Goal: Task Accomplishment & Management: Use online tool/utility

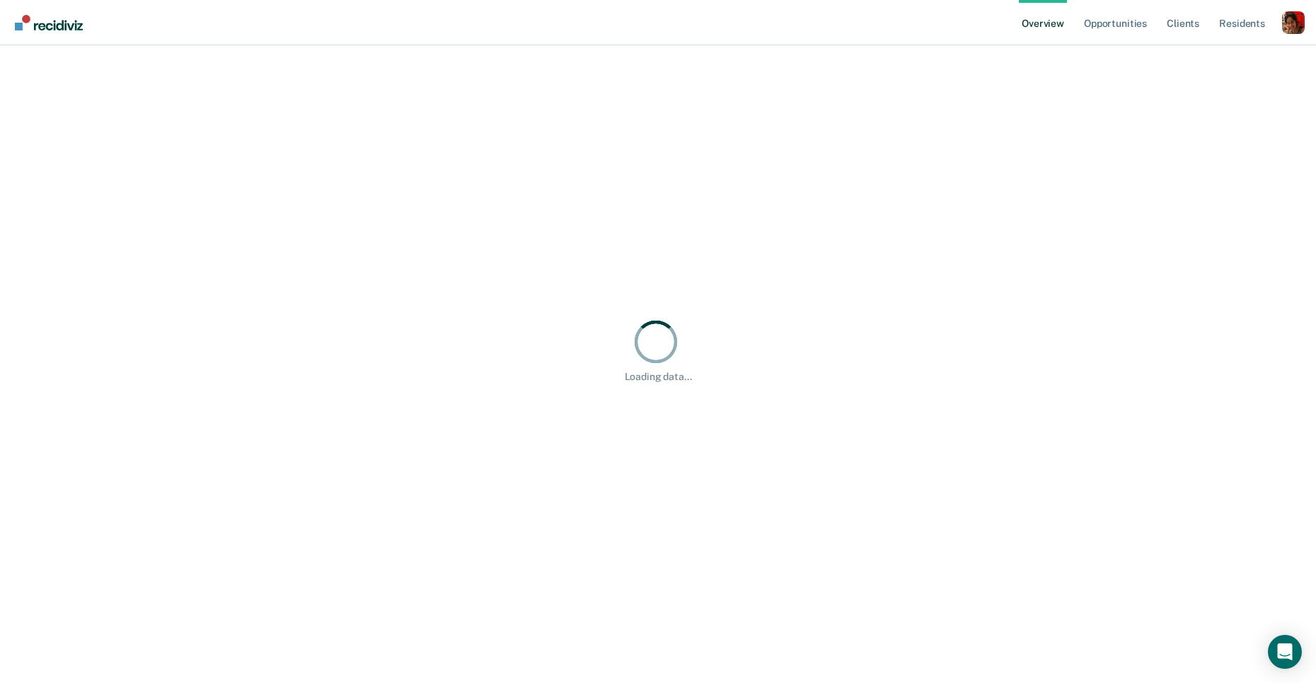
click at [1292, 25] on div "Profile dropdown button" at bounding box center [1293, 22] width 23 height 23
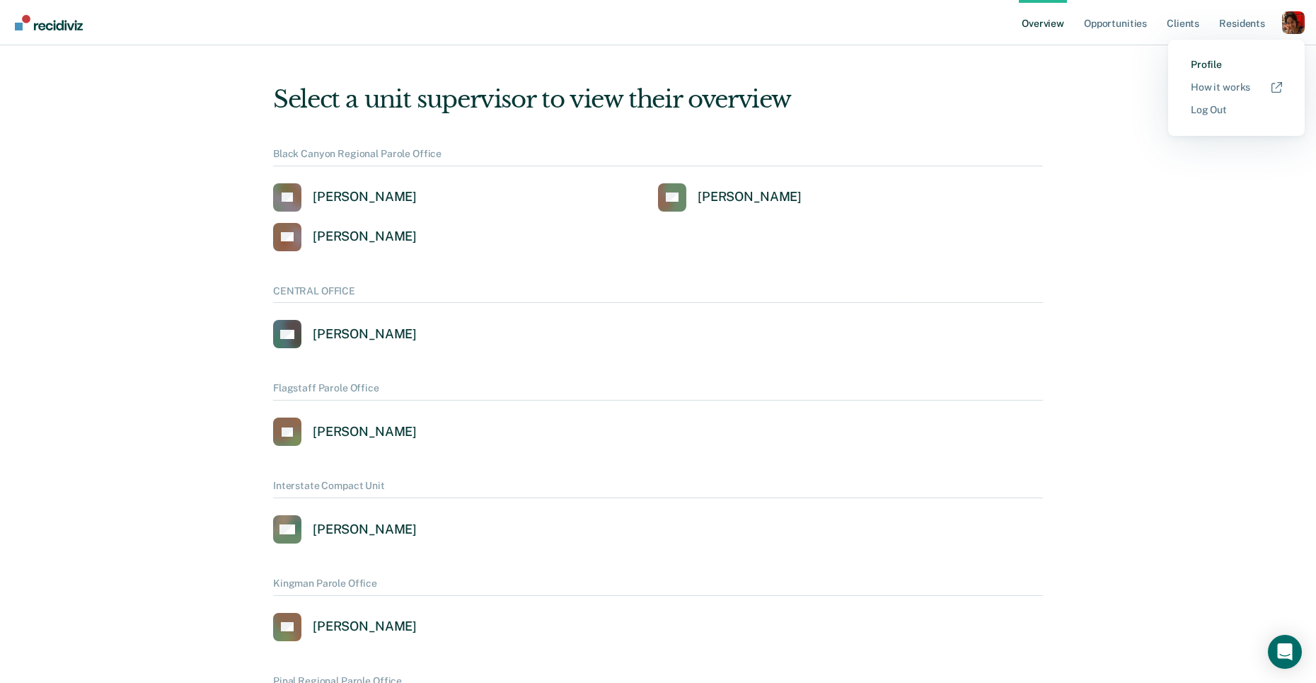
click at [1224, 63] on link "Profile" at bounding box center [1236, 65] width 91 height 12
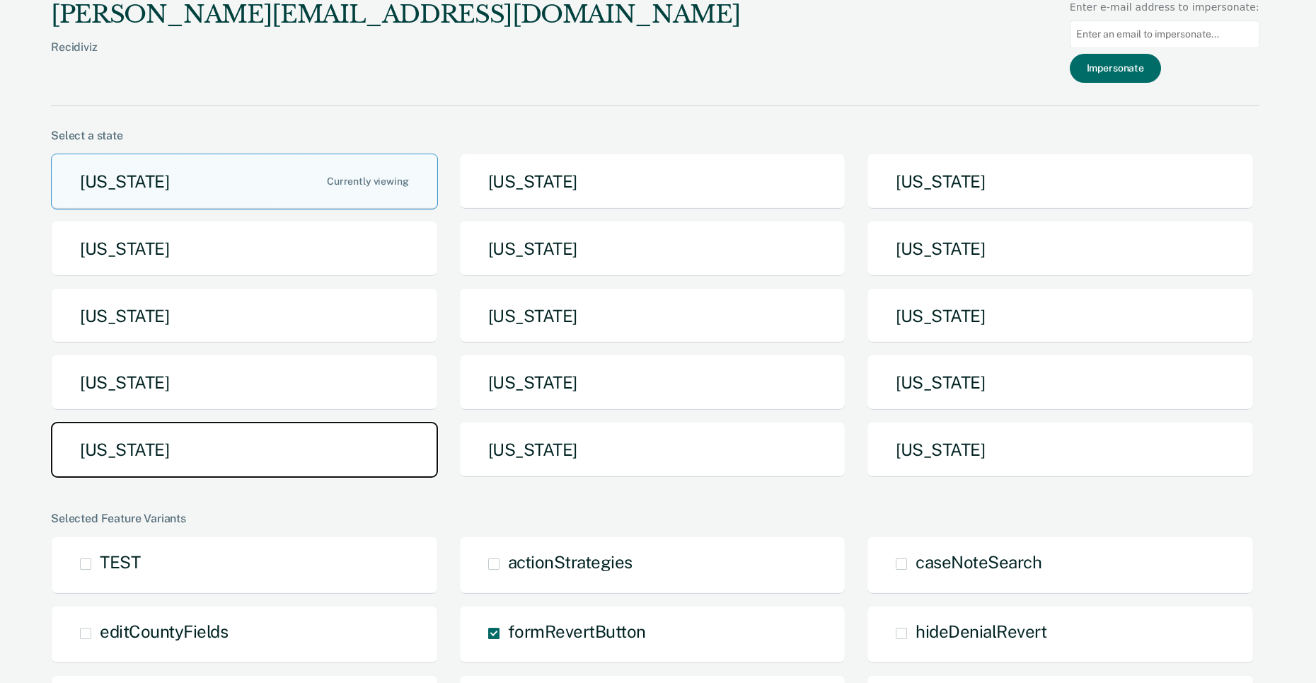
click at [319, 442] on button "[US_STATE]" at bounding box center [244, 450] width 387 height 56
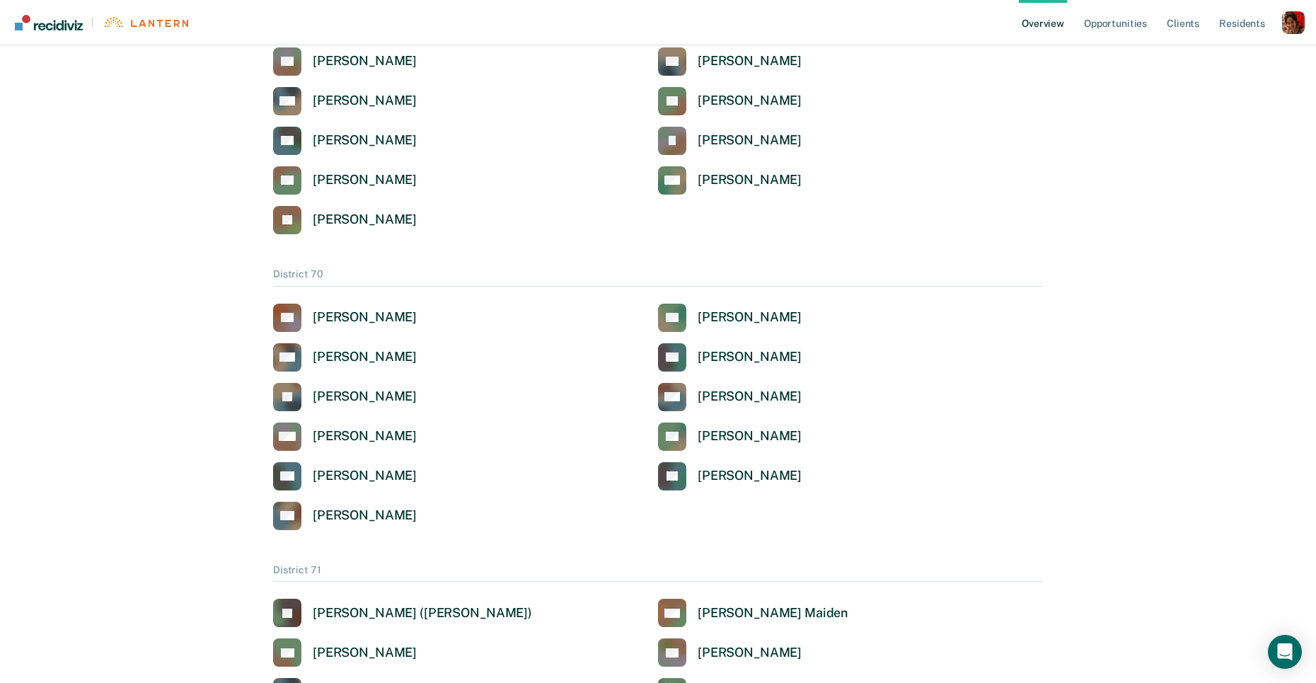
scroll to position [3073, 0]
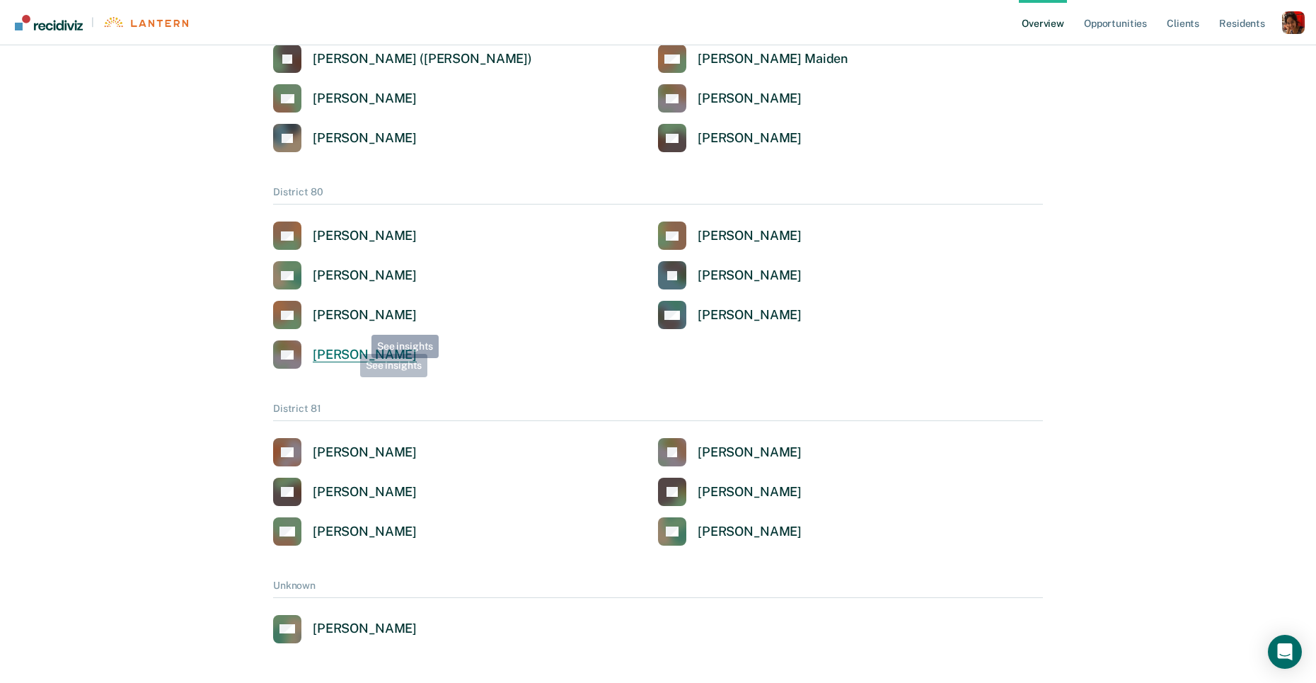
click at [350, 347] on div "[PERSON_NAME]" at bounding box center [365, 355] width 104 height 16
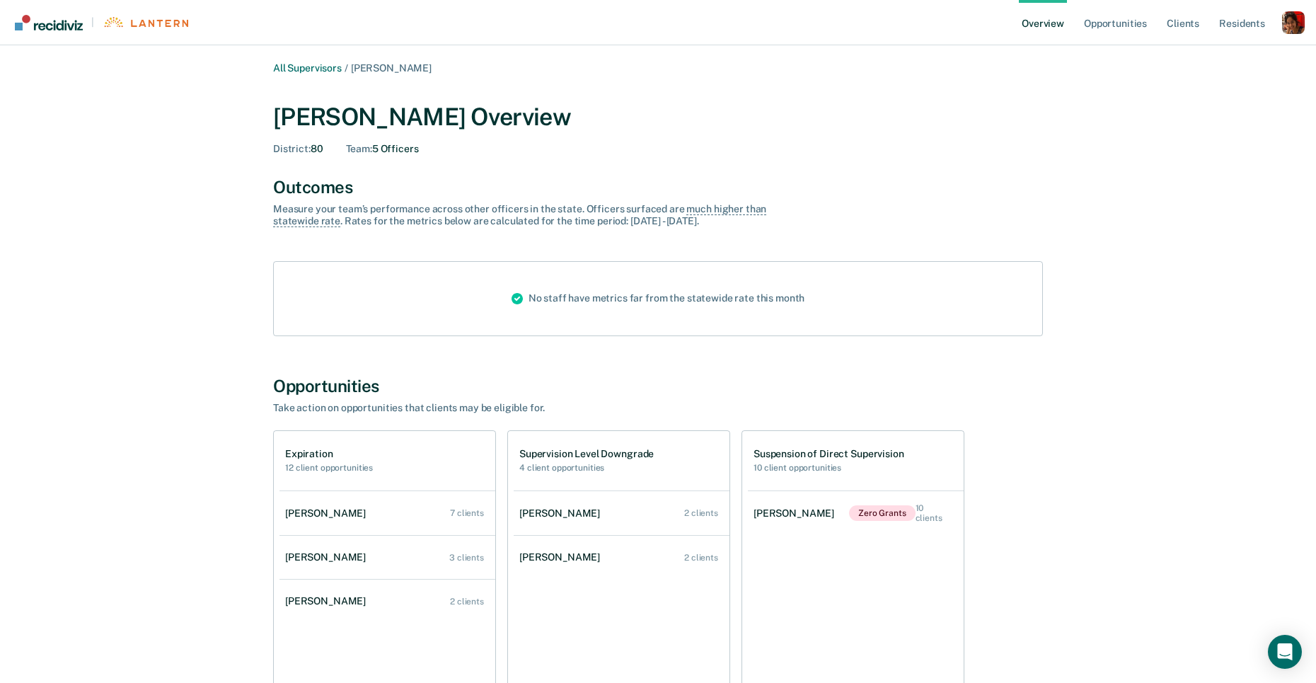
click at [1277, 32] on ul "Overview Opportunities Client s Resident s" at bounding box center [1150, 22] width 263 height 45
click at [1290, 30] on div "Profile dropdown button" at bounding box center [1293, 22] width 23 height 23
click at [1221, 63] on link "Profile" at bounding box center [1236, 65] width 91 height 12
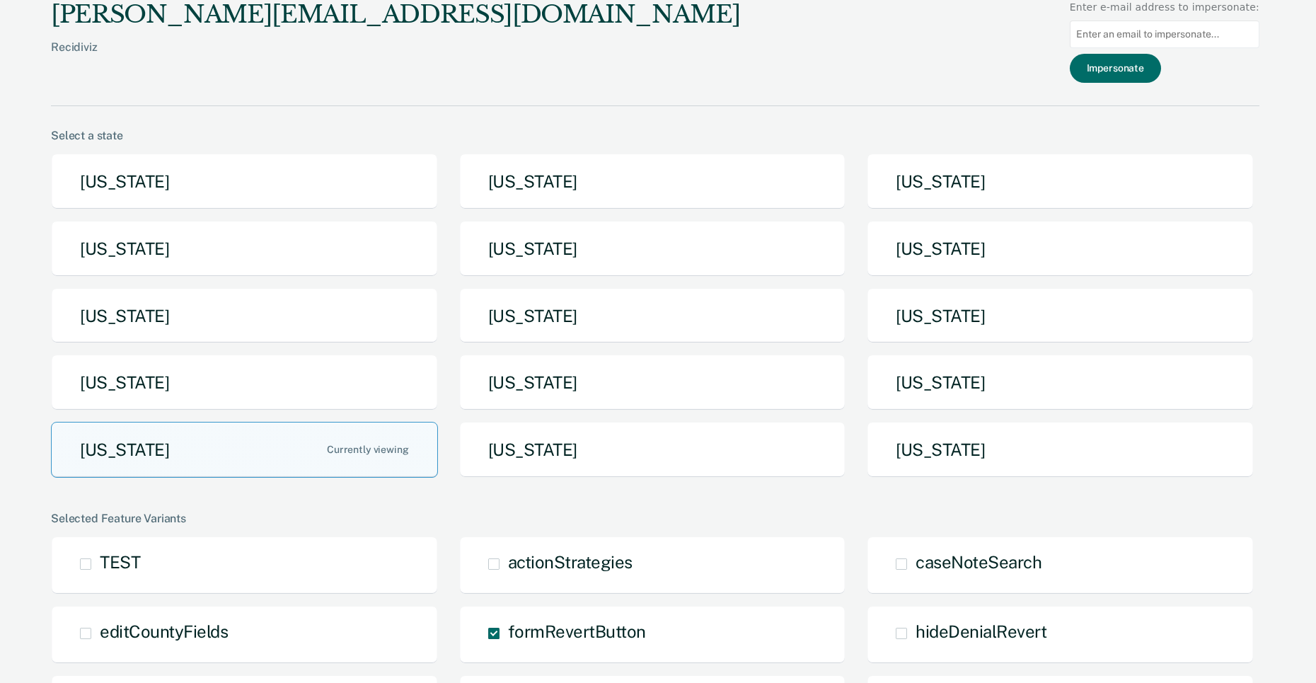
click at [1183, 38] on input "Main chart and filter content" at bounding box center [1165, 35] width 190 height 28
type input "[PERSON_NAME][EMAIL_ADDRESS][PERSON_NAME][DOMAIN_NAME]"
click at [1130, 75] on button "Impersonate" at bounding box center [1115, 68] width 91 height 29
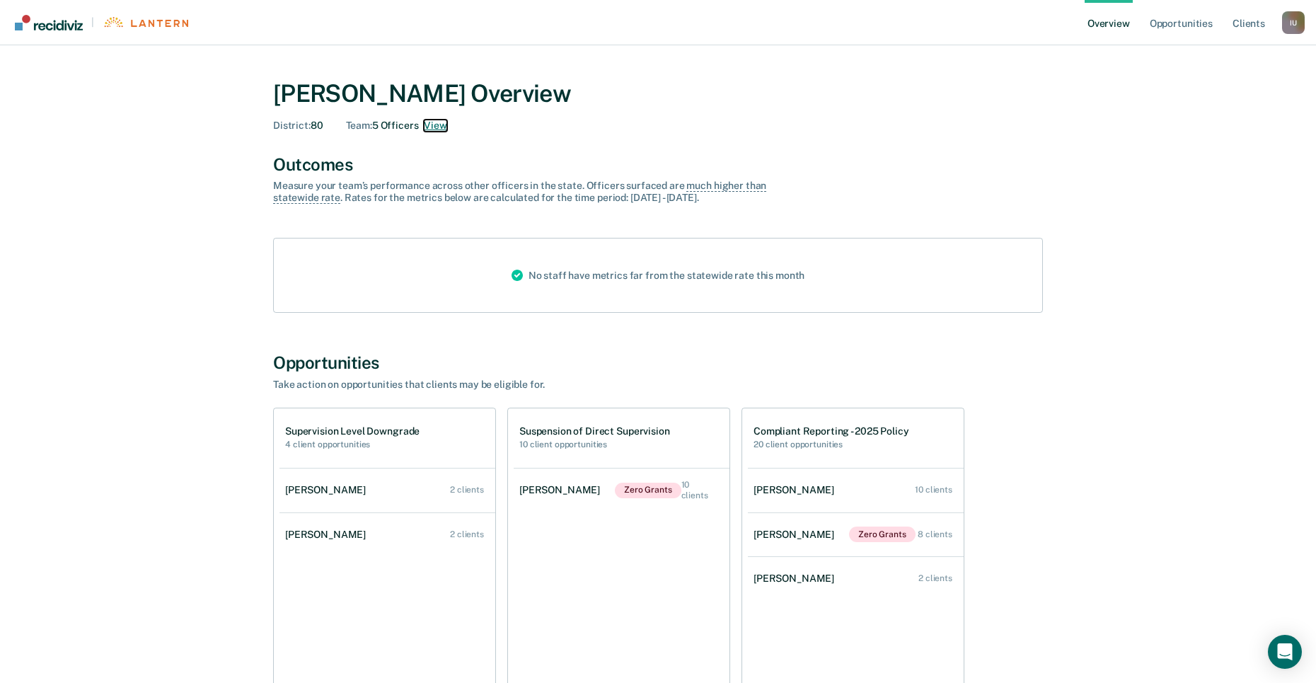
click at [437, 127] on button "View" at bounding box center [435, 126] width 23 height 12
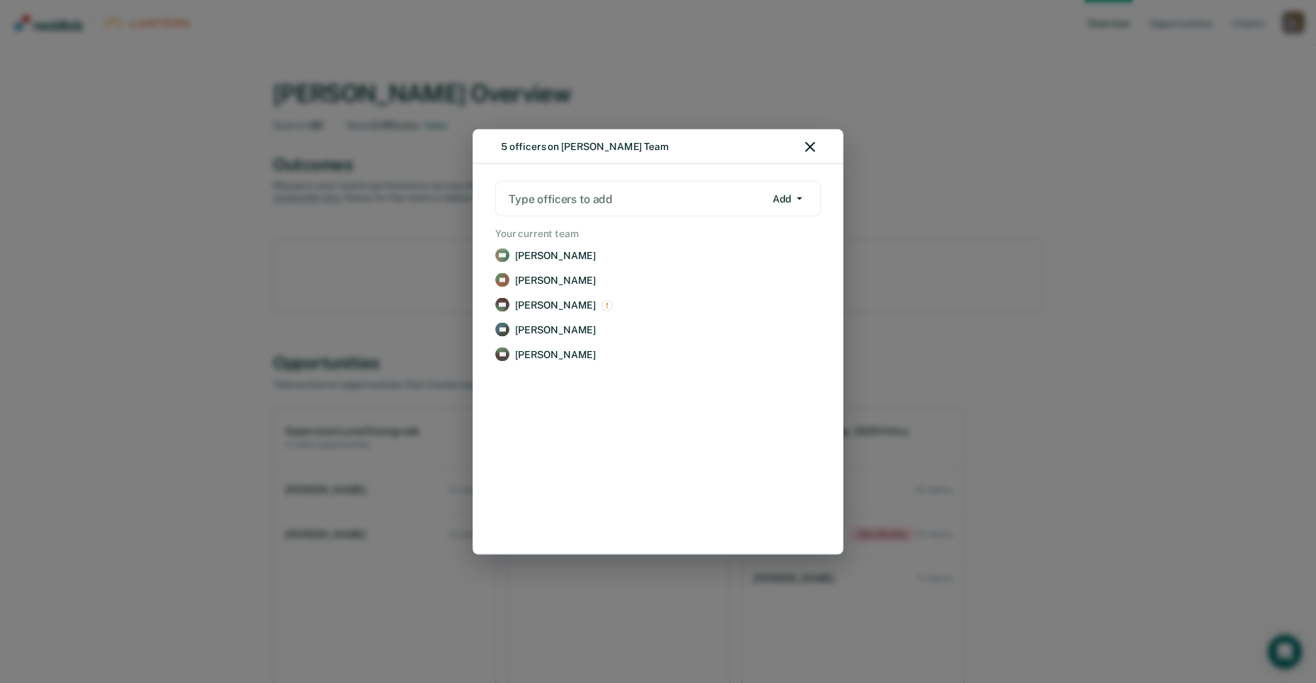
click at [812, 156] on div "5 officers on [PERSON_NAME] Team" at bounding box center [658, 146] width 371 height 35
click at [811, 149] on icon "button" at bounding box center [810, 147] width 10 height 10
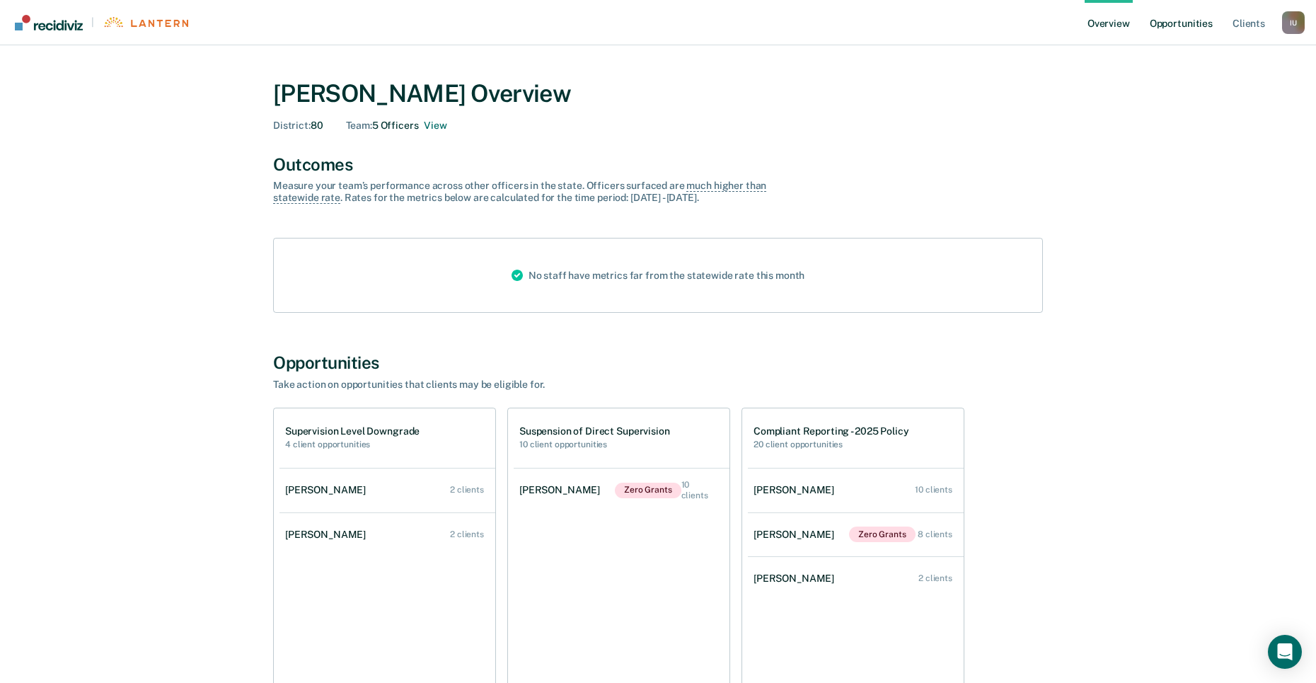
click at [1179, 16] on link "Opportunities" at bounding box center [1181, 22] width 69 height 45
